Goal: Task Accomplishment & Management: Complete application form

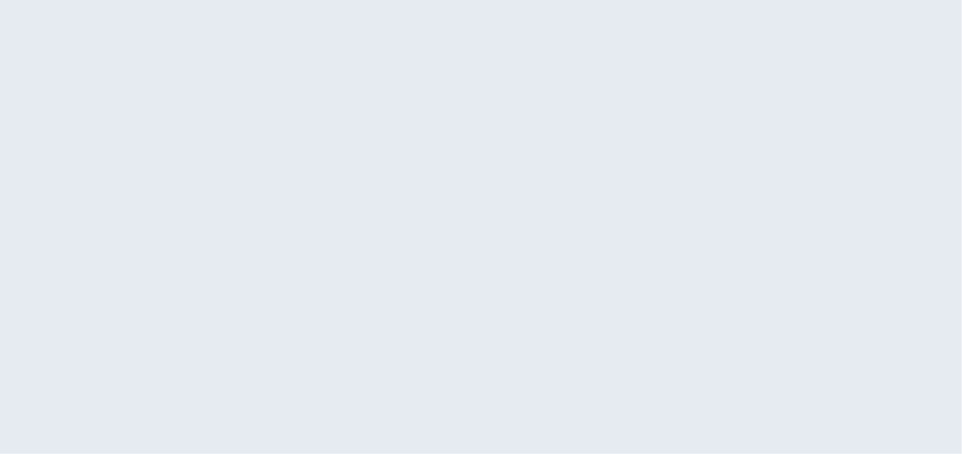
click at [541, 106] on div at bounding box center [481, 227] width 962 height 454
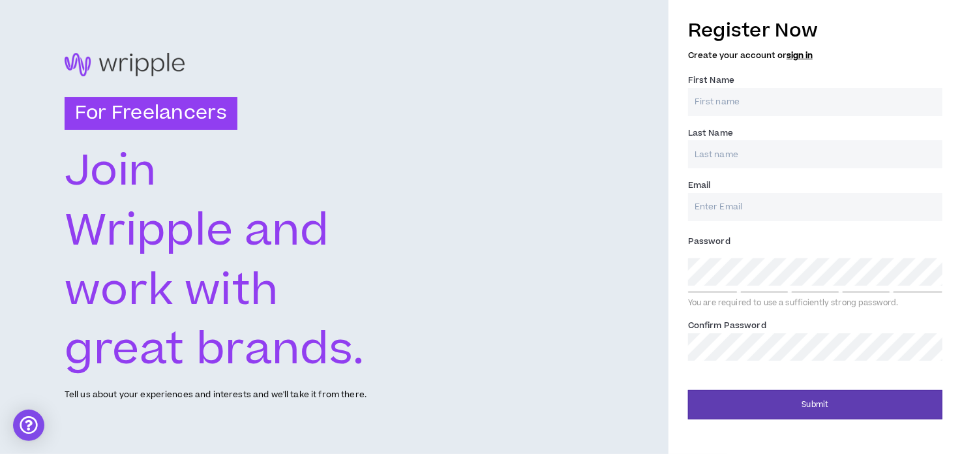
click at [716, 202] on input "Email *" at bounding box center [815, 207] width 254 height 28
paste input "[EMAIL_ADDRESS][DOMAIN_NAME]"
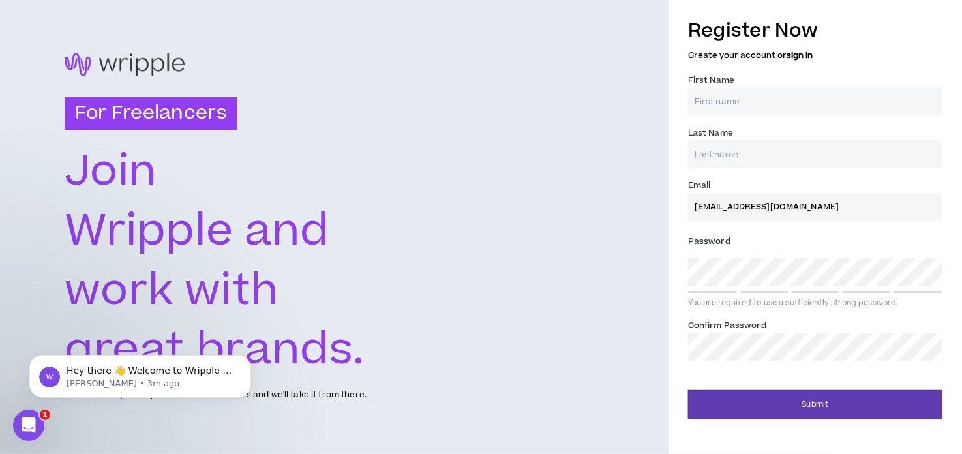
type input "[EMAIL_ADDRESS][DOMAIN_NAME]"
click at [722, 102] on input "First Name *" at bounding box center [815, 102] width 254 height 28
paste input "[PERSON_NAME]"
type input "TRISIT"
paste input "[PERSON_NAME]"
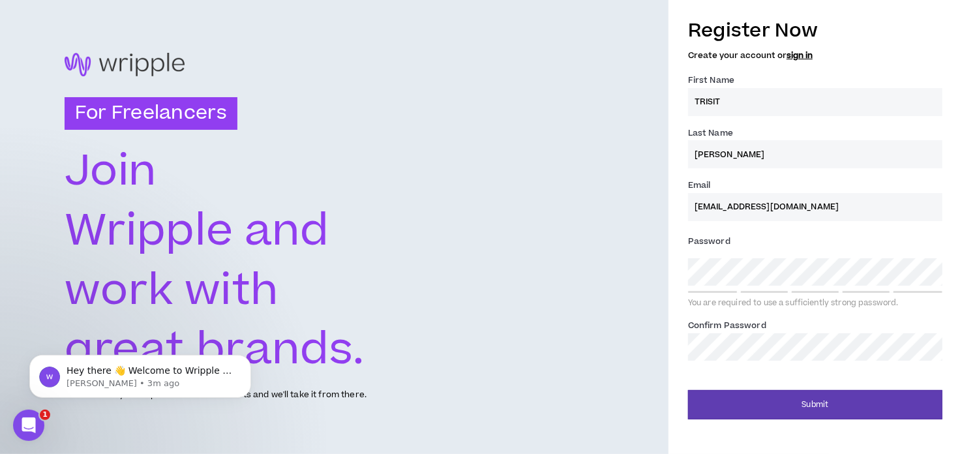
type input "[PERSON_NAME]"
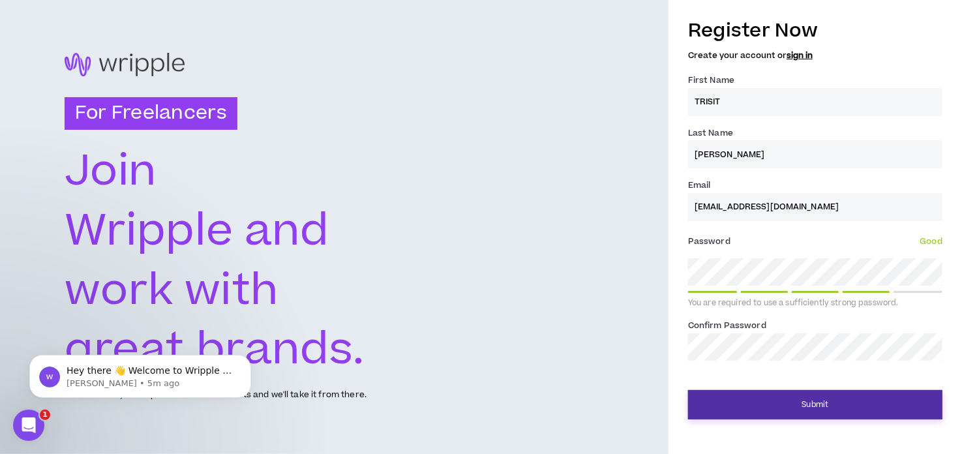
click at [740, 406] on button "Submit" at bounding box center [815, 404] width 254 height 29
